Goal: Transaction & Acquisition: Purchase product/service

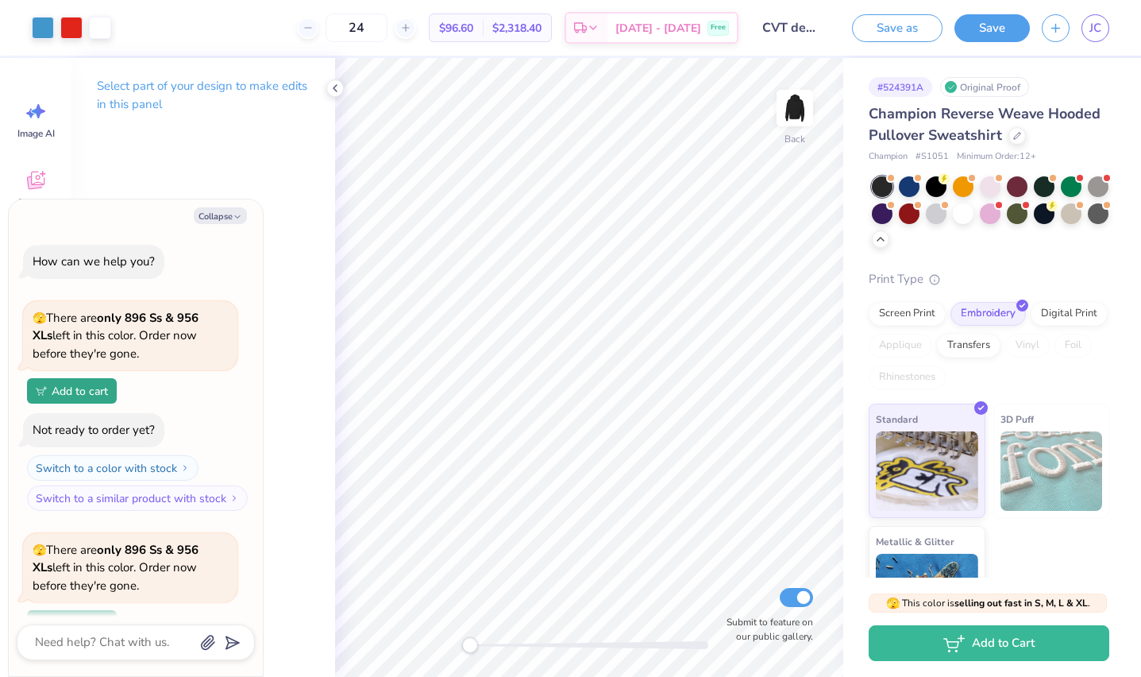
scroll to position [10503, 0]
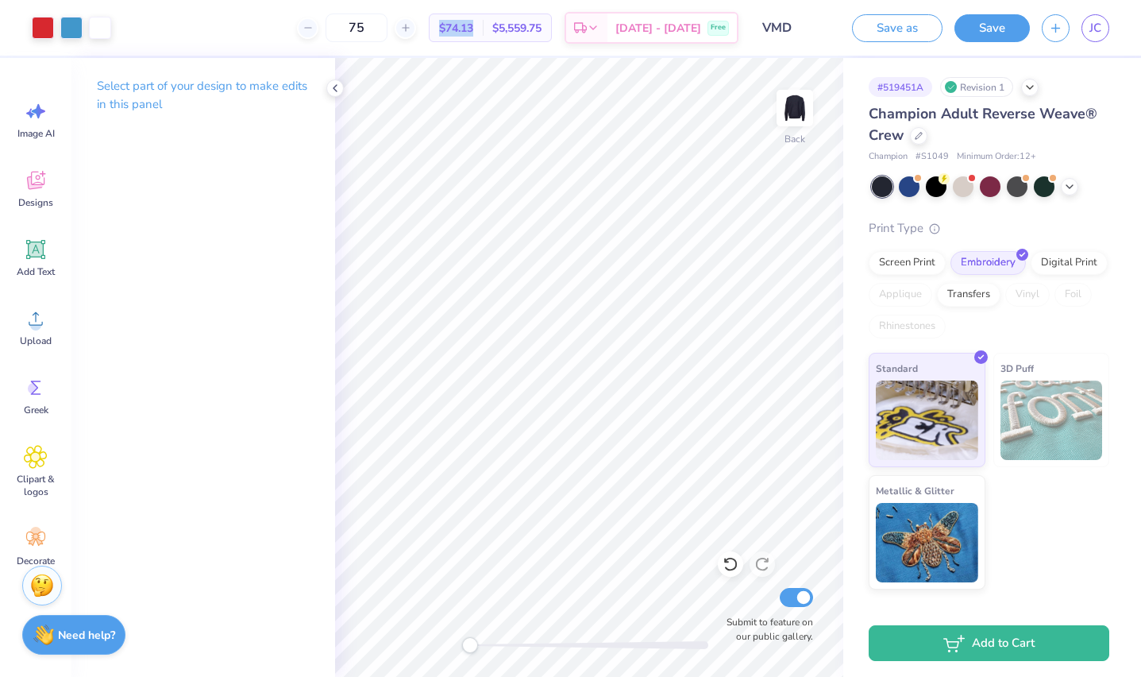
drag, startPoint x: 503, startPoint y: 28, endPoint x: 447, endPoint y: 28, distance: 55.6
click at [447, 28] on div "75 $74.13 Per Item $5,559.75 Total Est. Delivery [DATE] - [DATE] Free" at bounding box center [430, 28] width 615 height 56
click at [1100, 30] on span "JC" at bounding box center [1096, 28] width 12 height 18
